Goal: Information Seeking & Learning: Compare options

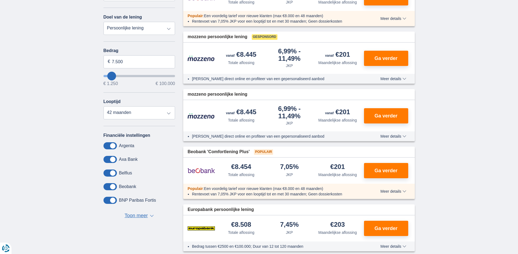
scroll to position [99, 0]
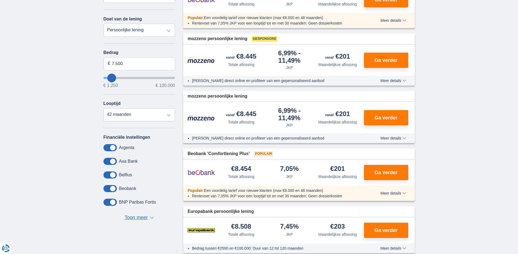
type input "8.250"
type input "8250"
select select "48"
type input "9.250"
type input "9250"
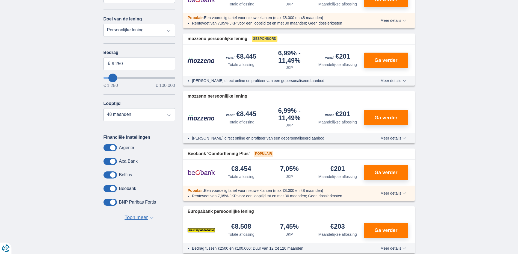
type input "10.250"
type input "10250"
select select "60"
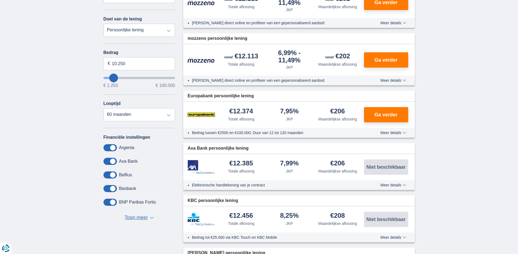
type input "21.250"
type input "21250"
select select "120"
type input "21250"
click at [120, 78] on input "wantToBorrow" at bounding box center [139, 78] width 72 height 2
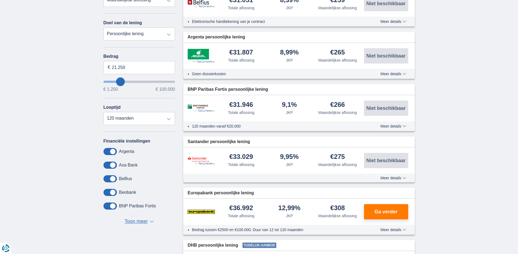
scroll to position [98, 0]
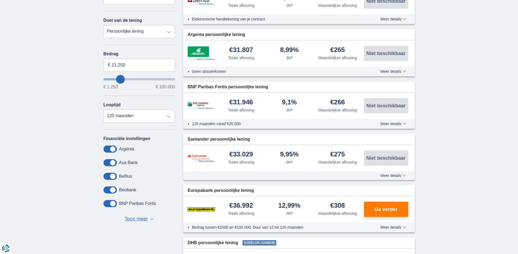
click at [143, 217] on span "Toon meer" at bounding box center [135, 219] width 23 height 7
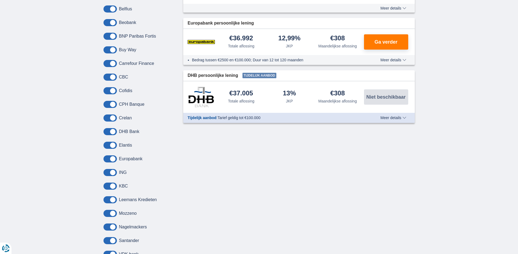
scroll to position [263, 0]
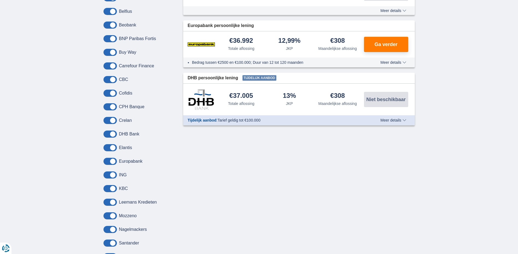
click at [124, 189] on label "KBC" at bounding box center [123, 188] width 9 height 5
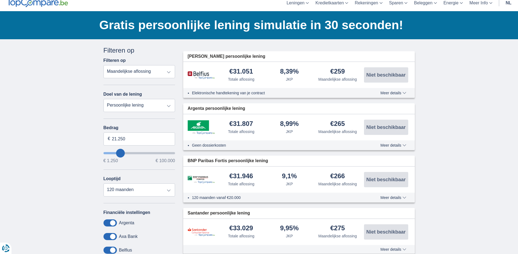
scroll to position [25, 0]
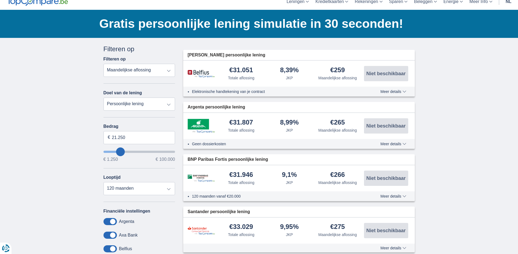
click at [168, 70] on select "Totale aflossing JKP Maandelijkse aflossing" at bounding box center [139, 70] width 72 height 13
click at [168, 191] on select "12 maanden 18 maanden 24 maanden 30 maanden 36 maanden 42 maanden 48 maanden 60…" at bounding box center [139, 188] width 72 height 13
select select "60"
click at [103, 182] on select "12 maanden 18 maanden 24 maanden 30 maanden 36 maanden 42 maanden 48 maanden 60…" at bounding box center [139, 188] width 72 height 13
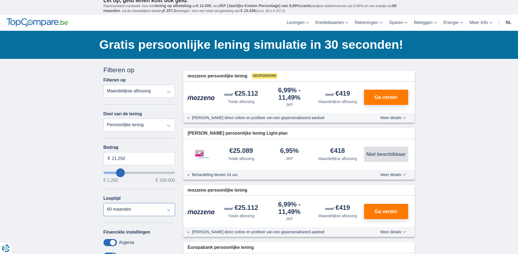
scroll to position [0, 0]
